Goal: Information Seeking & Learning: Learn about a topic

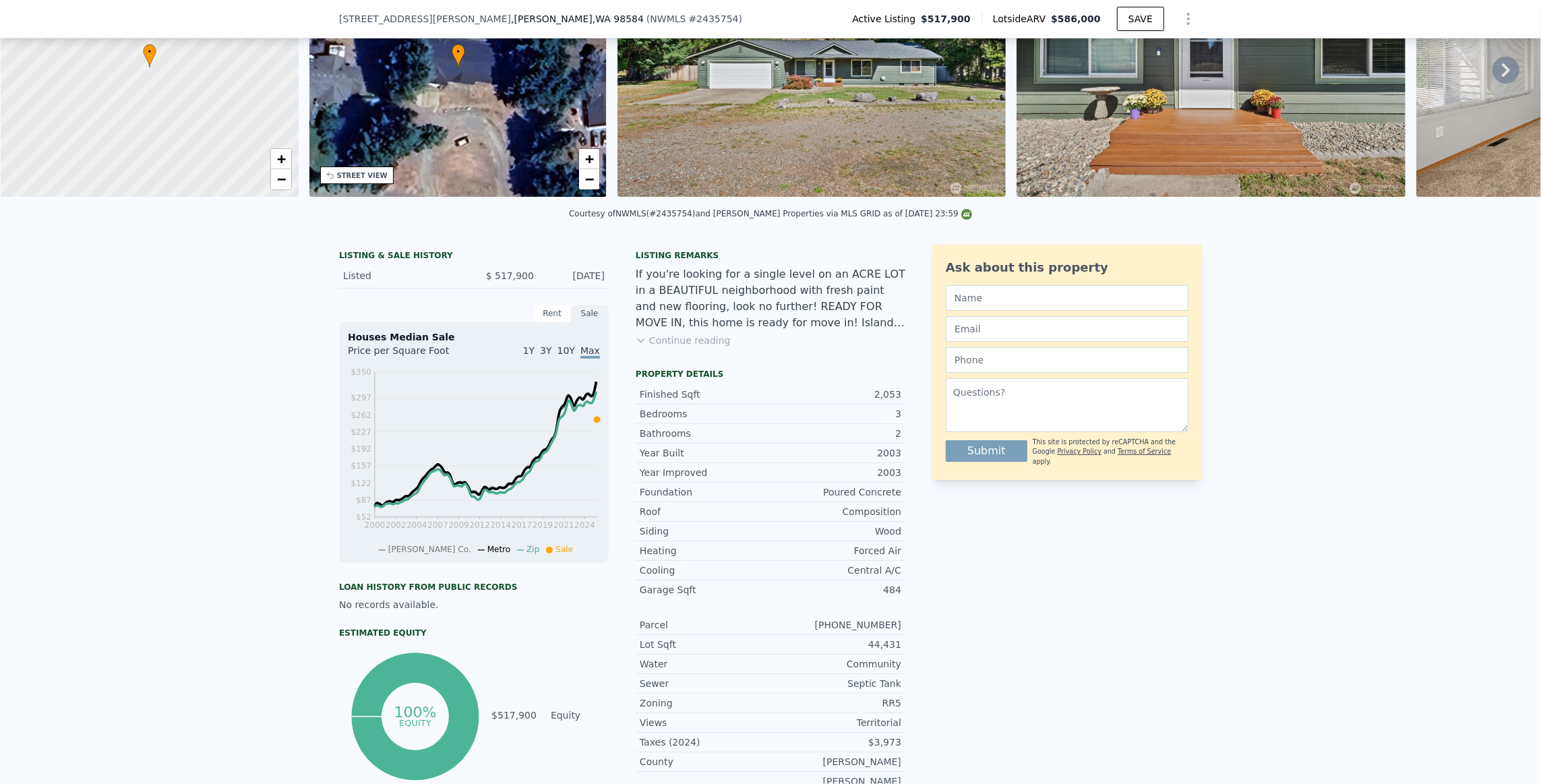
scroll to position [129, 0]
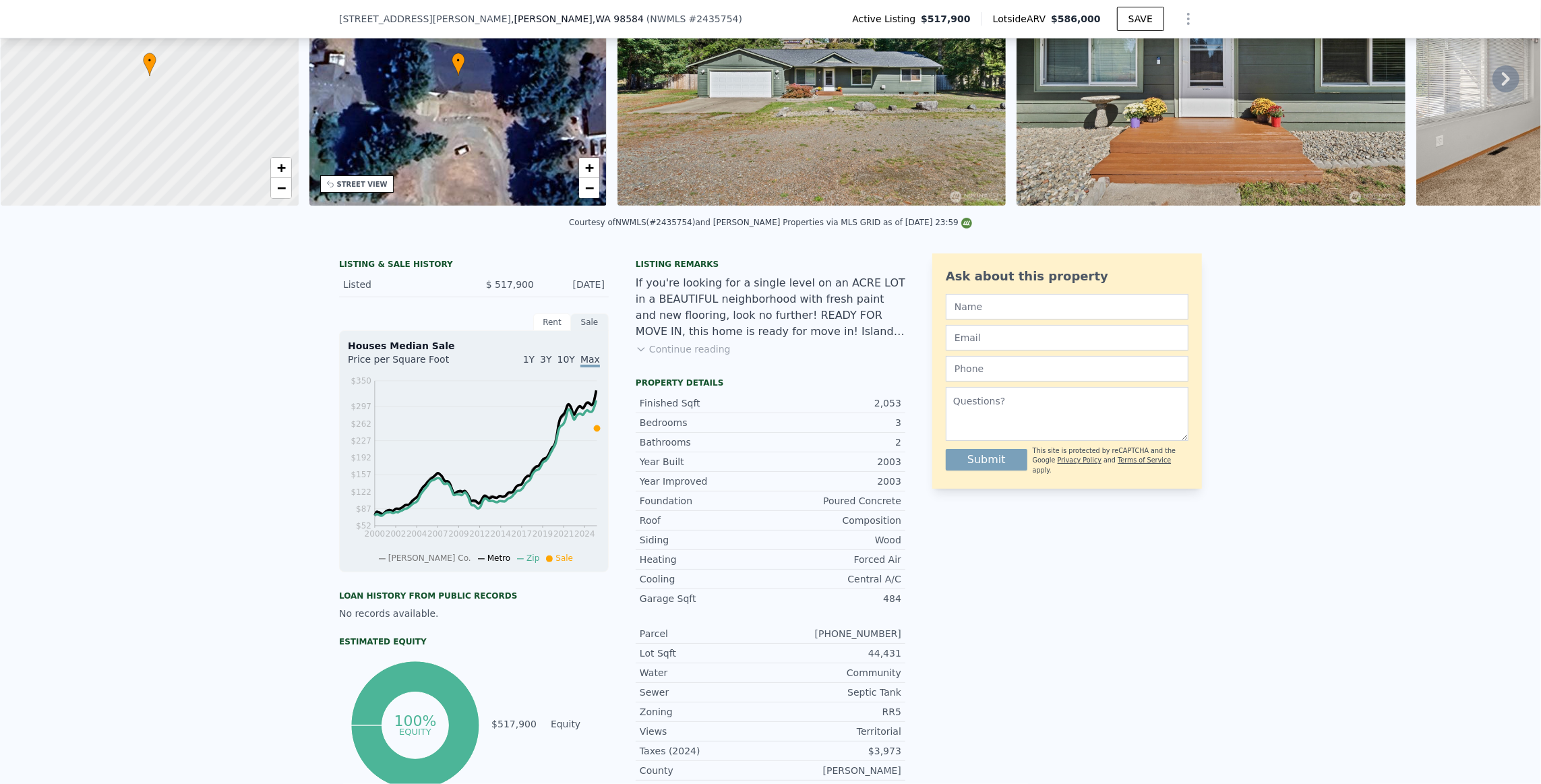
click at [548, 330] on div "Rent" at bounding box center [552, 323] width 37 height 18
click at [588, 331] on div "Sale" at bounding box center [590, 323] width 37 height 18
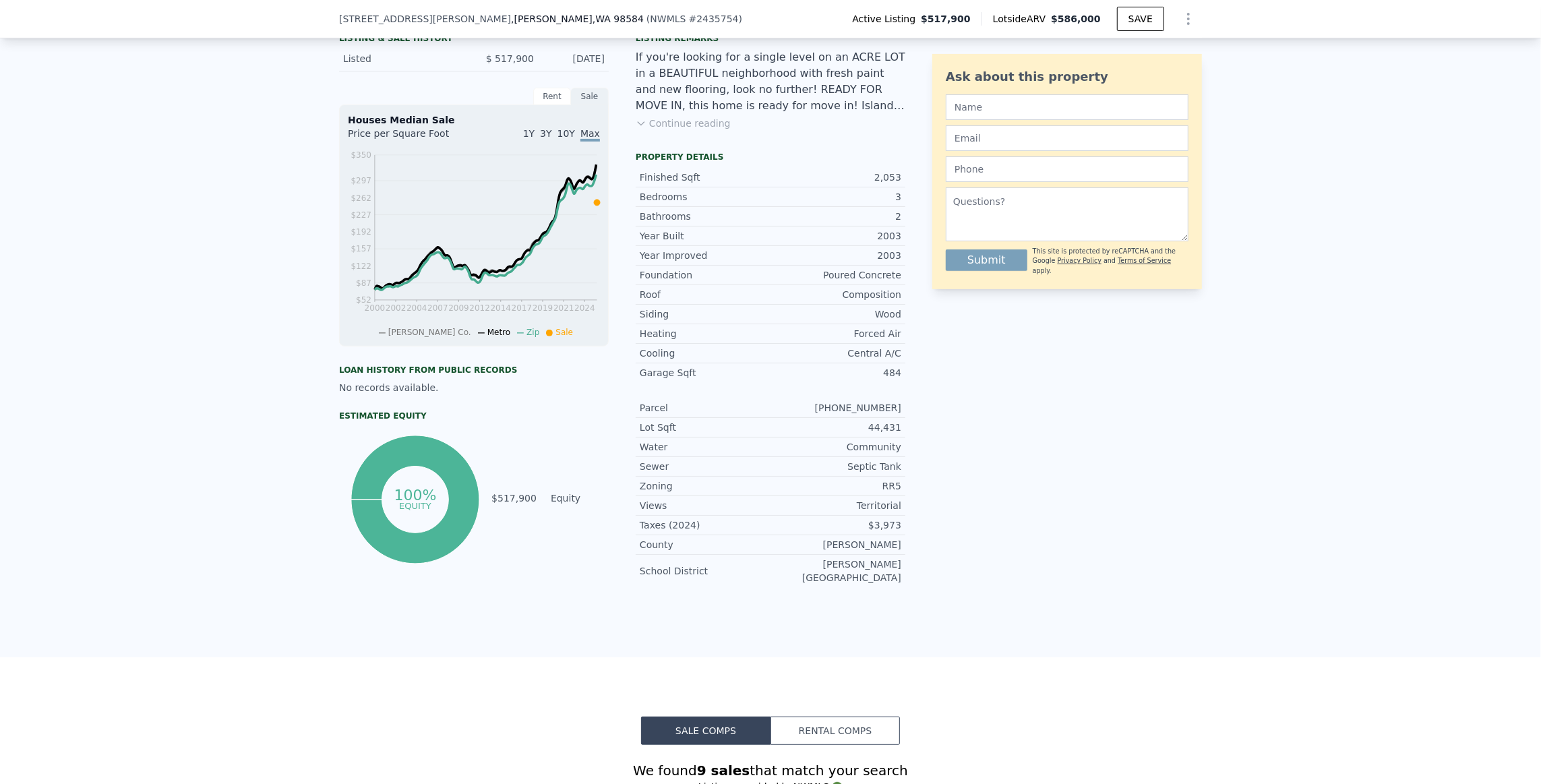
scroll to position [399, 0]
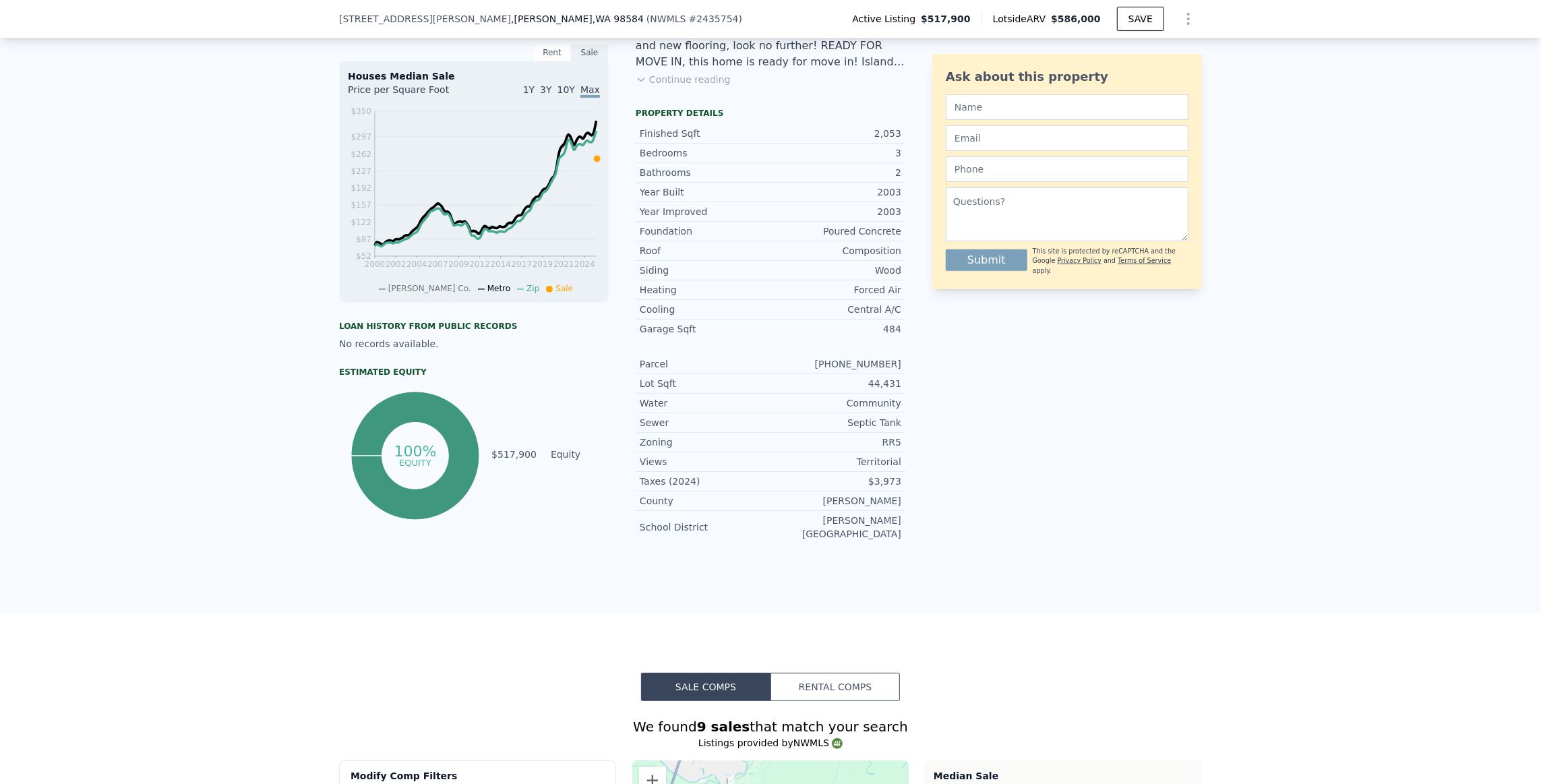
drag, startPoint x: 903, startPoint y: 486, endPoint x: 212, endPoint y: 471, distance: 691.2
click at [212, 471] on div "LISTING & SALE HISTORY Listed $ 517,900 [DATE] Rent Sale Rent over time Price p…" at bounding box center [770, 293] width 1541 height 640
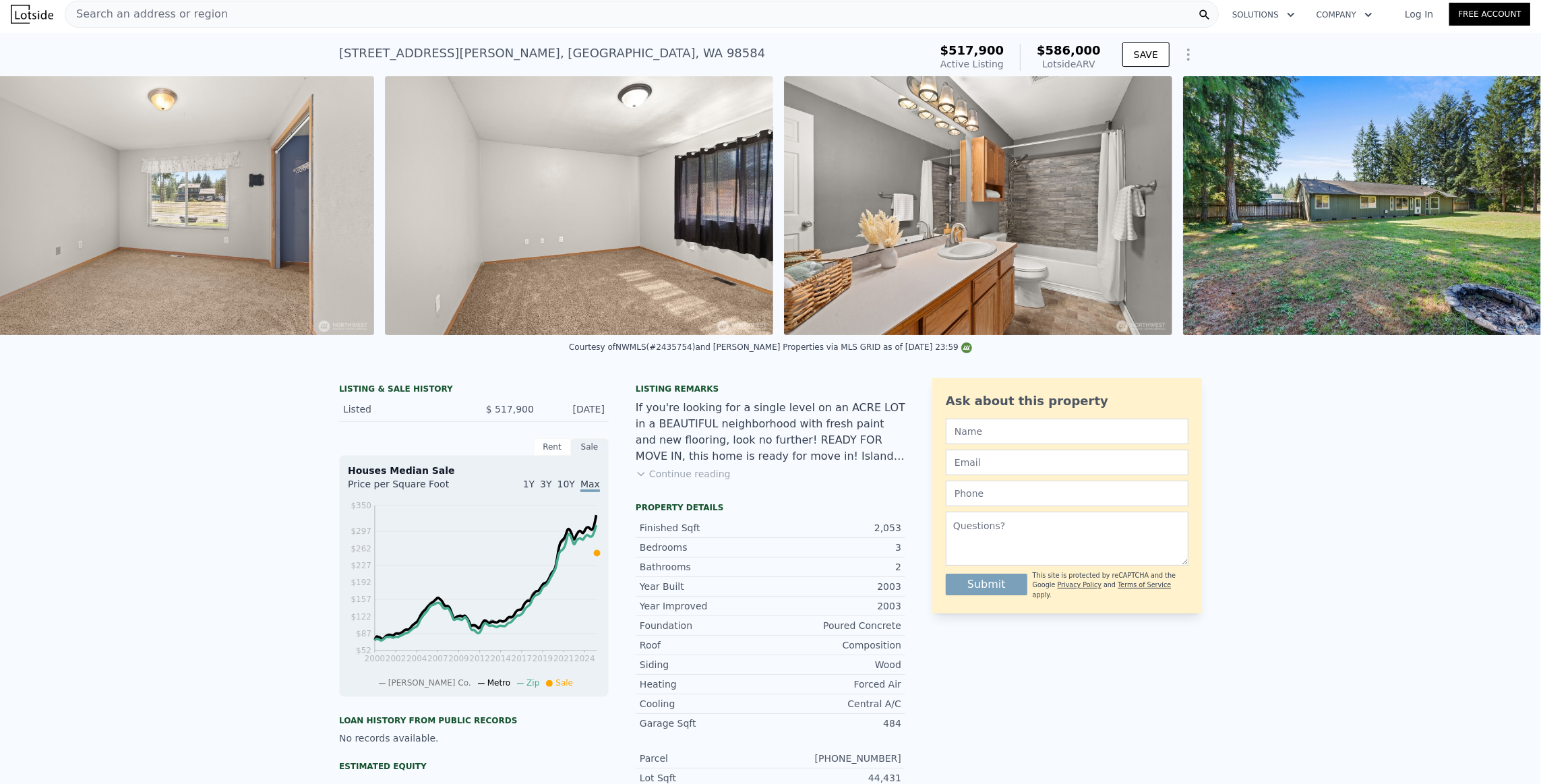
scroll to position [0, 5008]
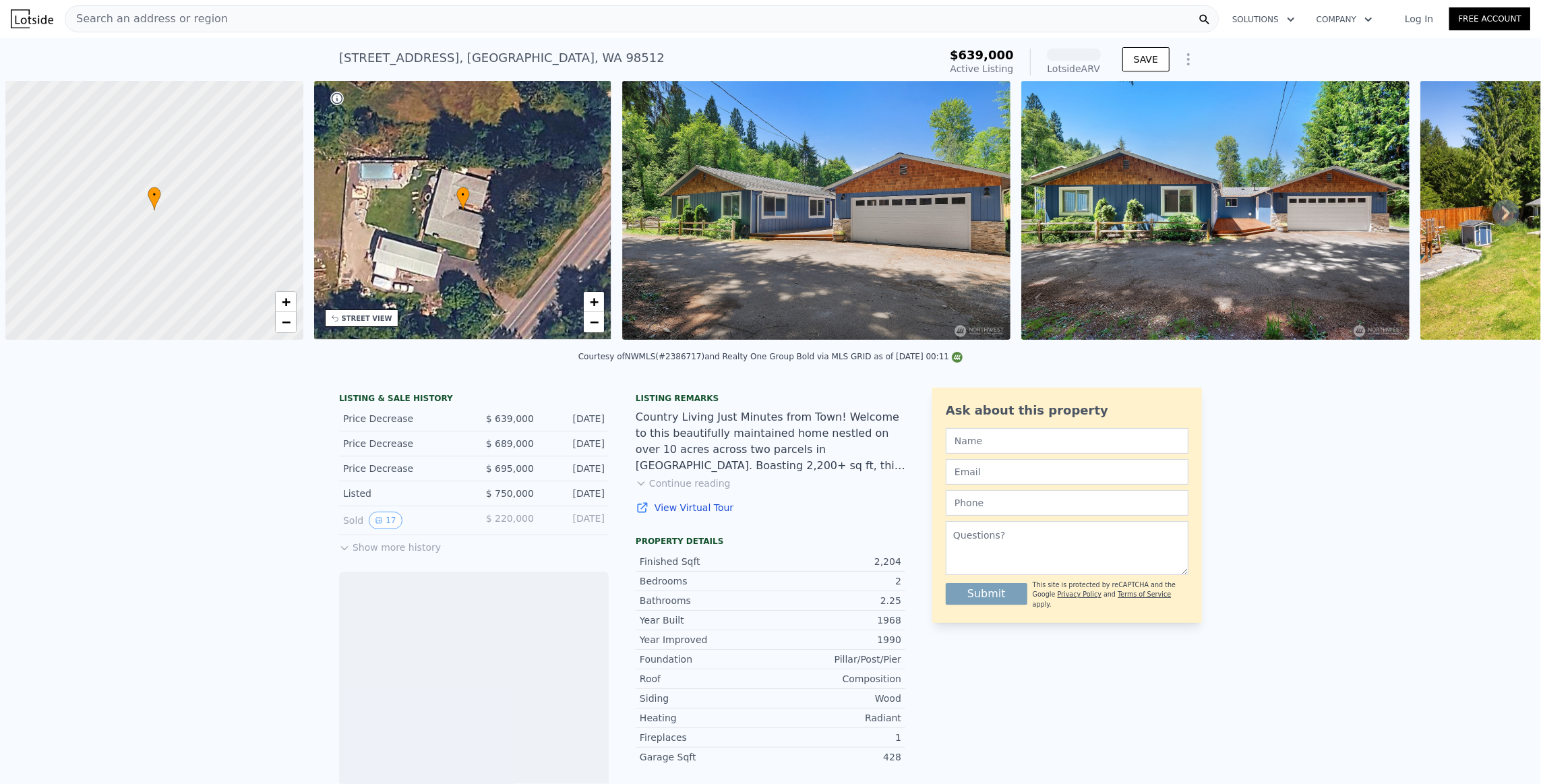
scroll to position [0, 5]
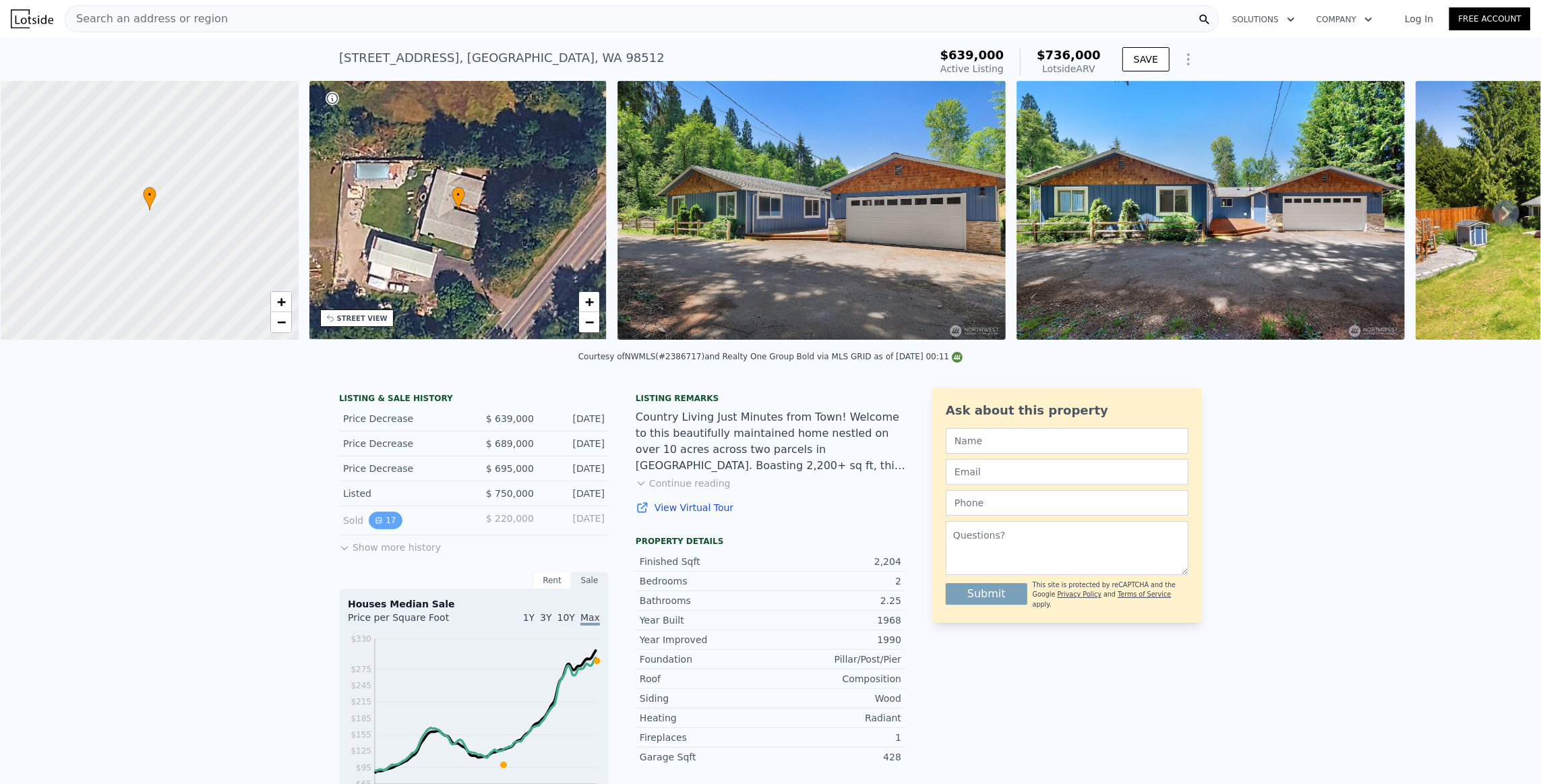
click at [376, 523] on icon "View historical data" at bounding box center [379, 520] width 6 height 6
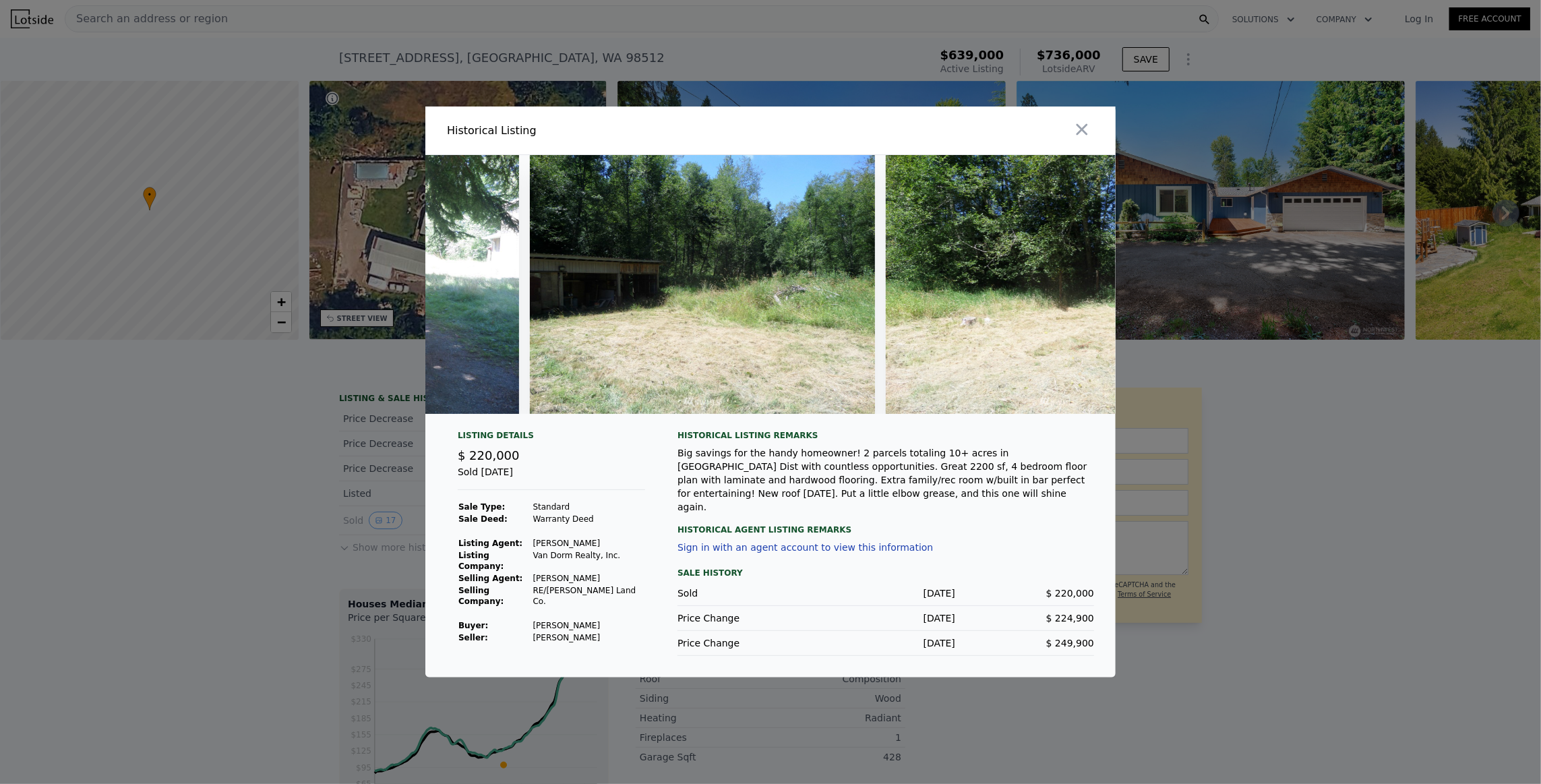
scroll to position [0, 4856]
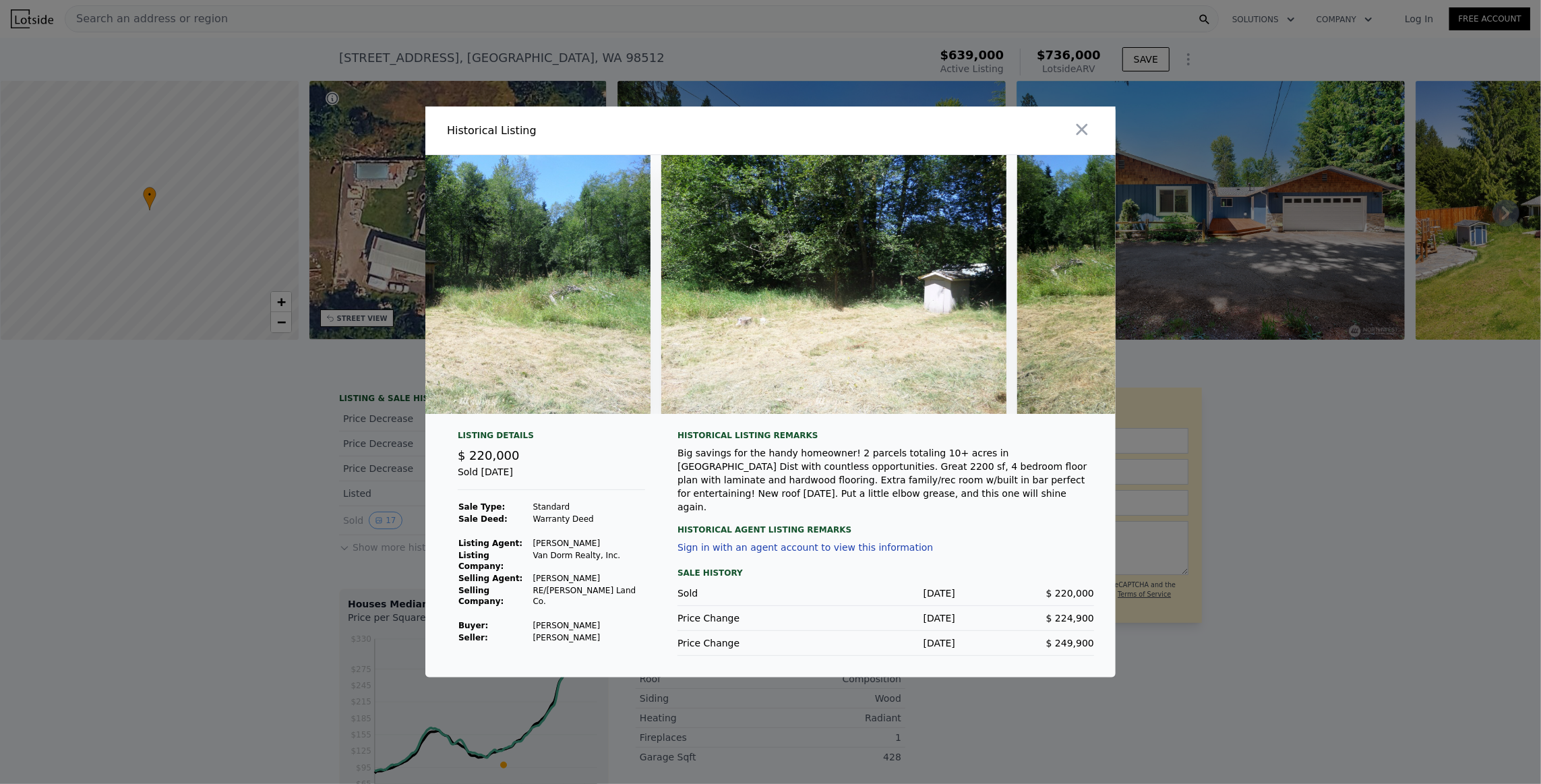
click at [128, 407] on div at bounding box center [770, 392] width 1541 height 784
